Goal: Find contact information: Obtain details needed to contact an individual or organization

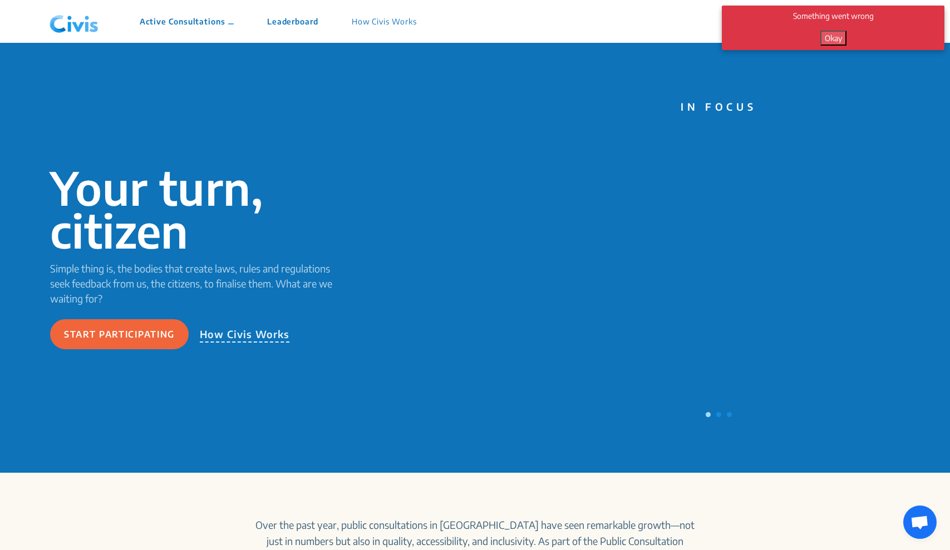
click at [835, 46] on button "Okay" at bounding box center [833, 38] width 26 height 15
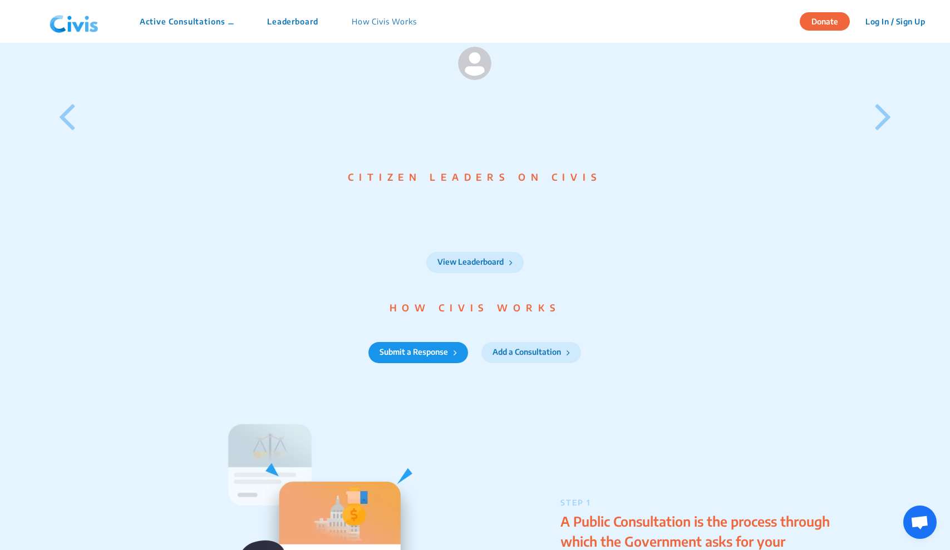
scroll to position [991, 0]
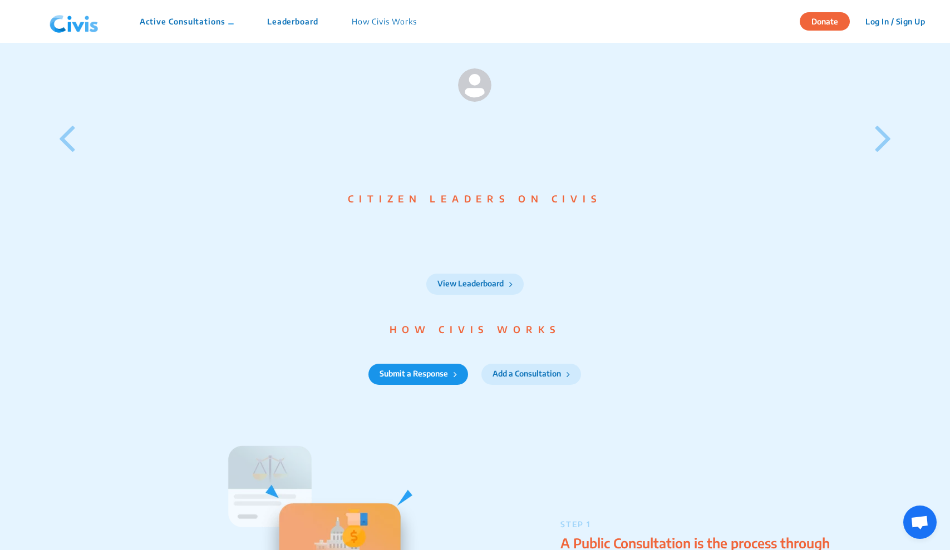
click at [875, 156] on icon at bounding box center [883, 137] width 17 height 47
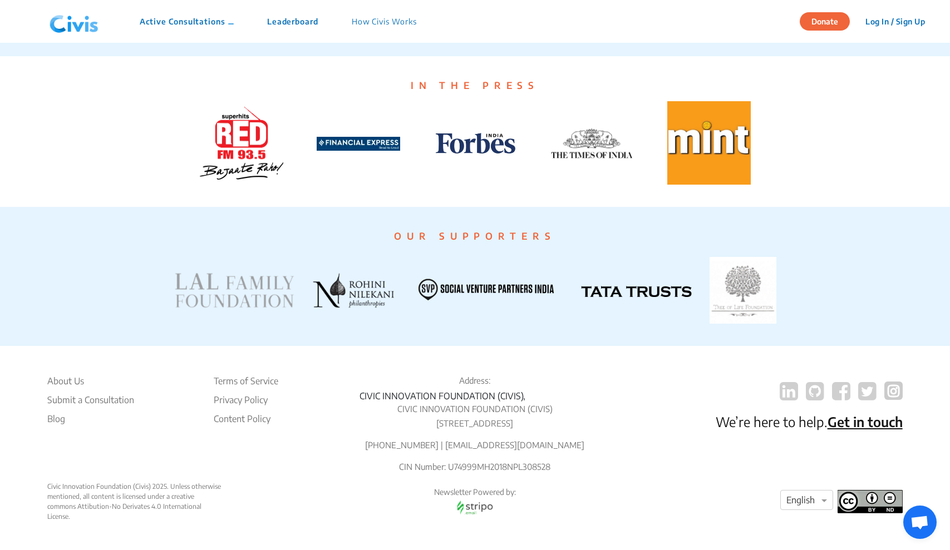
scroll to position [1891, 0]
click at [67, 375] on li "About Us" at bounding box center [90, 381] width 87 height 13
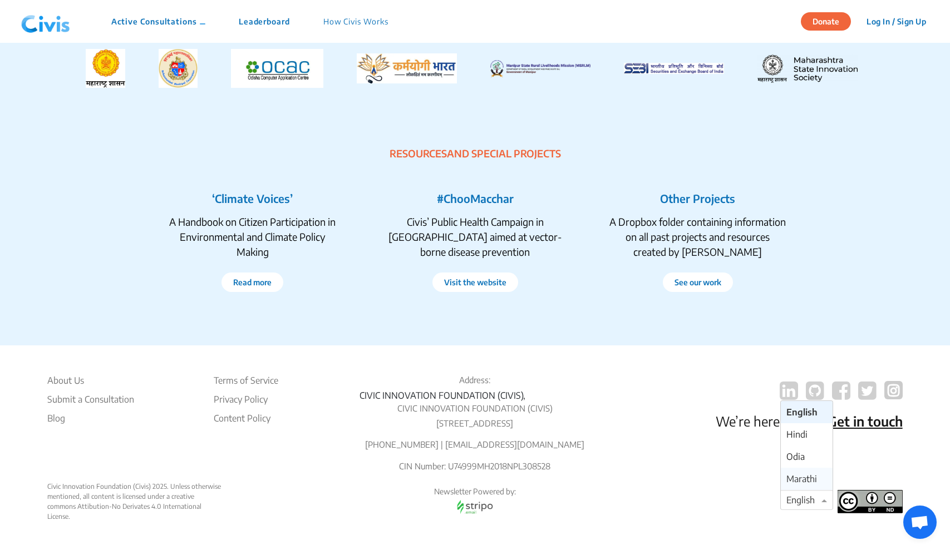
scroll to position [2038, 0]
click at [711, 481] on div "We’re here to help. Get in touch" at bounding box center [787, 428] width 231 height 108
click at [860, 413] on link "Get in touch" at bounding box center [865, 421] width 75 height 17
click at [529, 291] on div "#ChooMacchar Civis’ Public Health Campaign in [GEOGRAPHIC_DATA] aimed at vector…" at bounding box center [475, 242] width 223 height 136
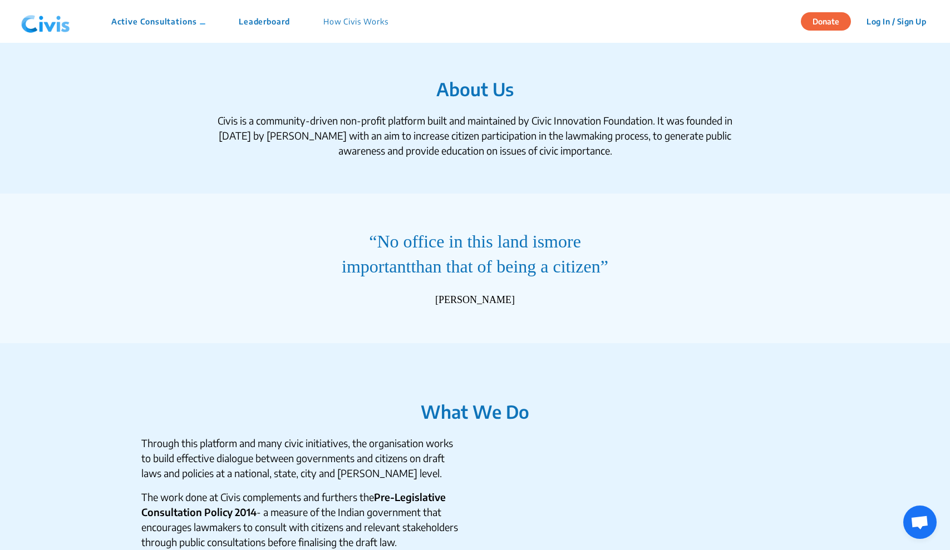
scroll to position [0, 0]
click at [33, 16] on img at bounding box center [46, 21] width 58 height 33
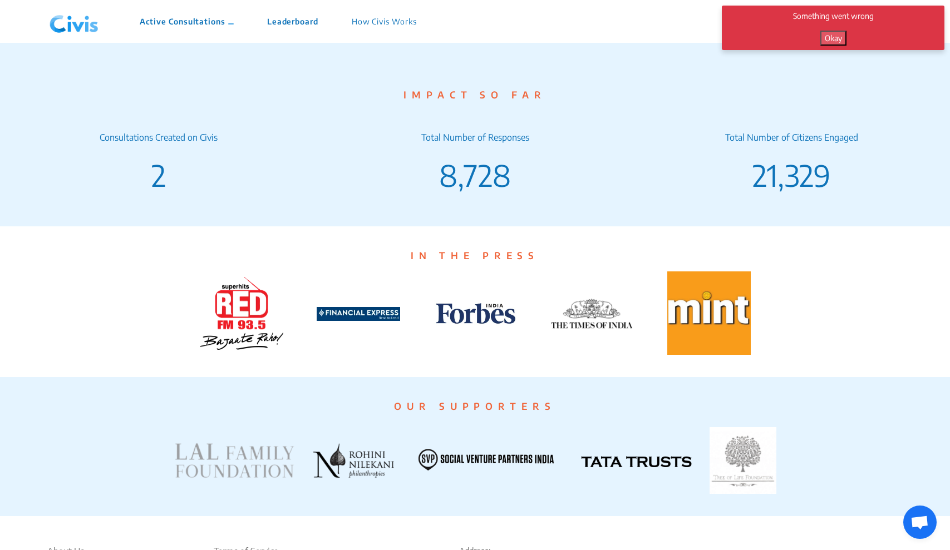
scroll to position [1699, 0]
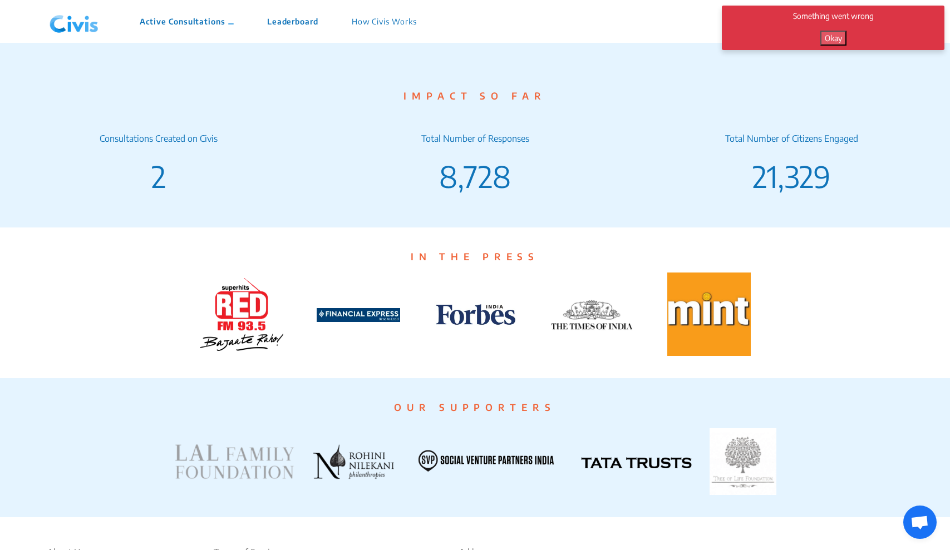
click at [828, 36] on button "Okay" at bounding box center [833, 38] width 26 height 15
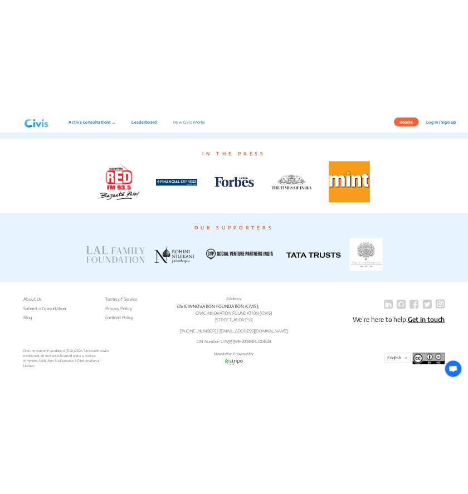
scroll to position [1891, 0]
